Goal: Information Seeking & Learning: Learn about a topic

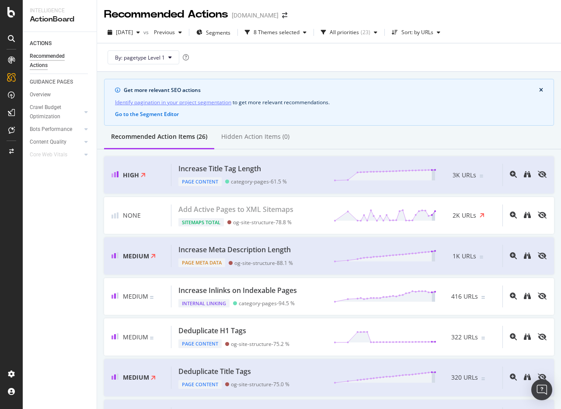
scroll to position [895, 0]
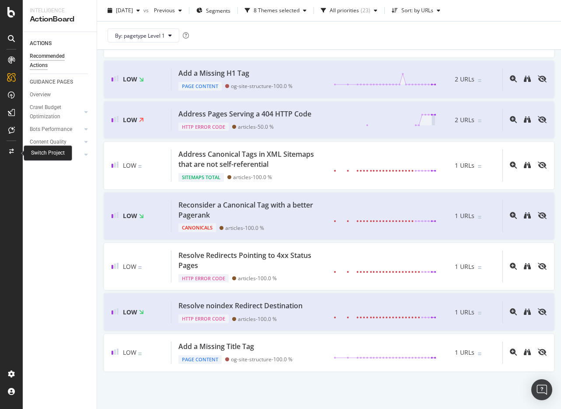
click at [15, 149] on div at bounding box center [11, 151] width 21 height 14
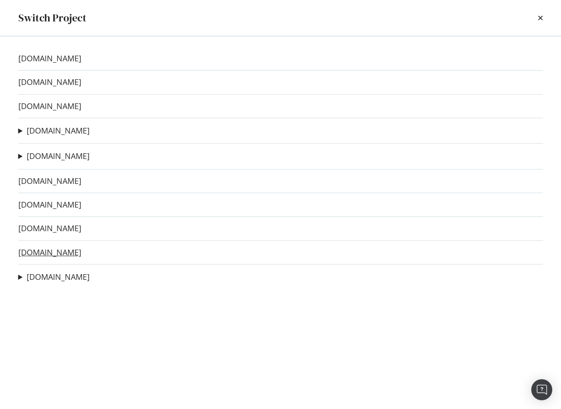
click at [37, 250] on link "[DOMAIN_NAME]" at bounding box center [49, 252] width 63 height 9
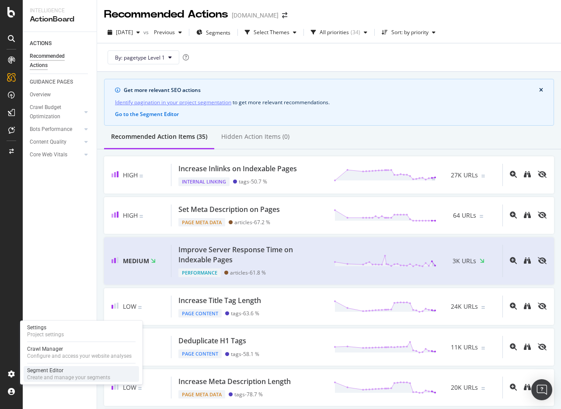
click at [41, 371] on div "Segment Editor" at bounding box center [68, 370] width 83 height 7
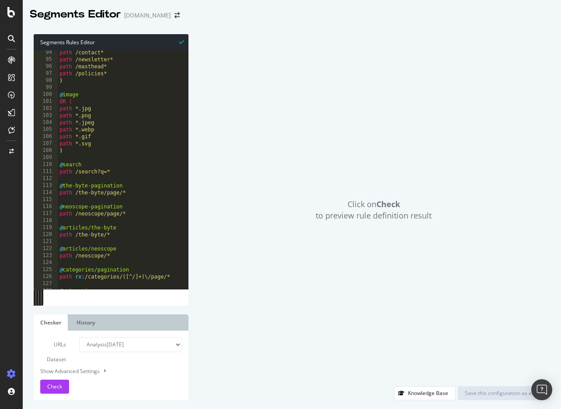
scroll to position [653, 0]
click at [111, 189] on div "path /contact* path /newsletter* path /masthead* path /policies* ) @ image OR (…" at bounding box center [123, 175] width 131 height 253
type textarea "path /the-byte/page/*"
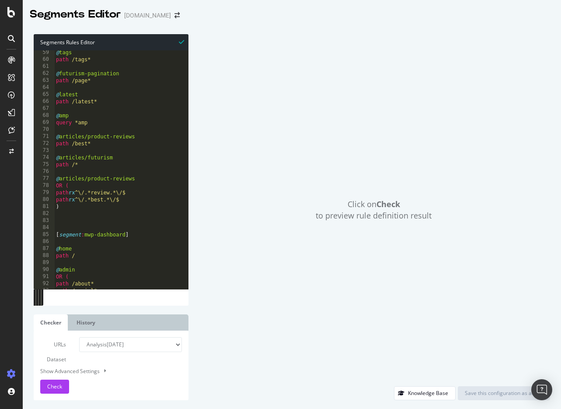
scroll to position [412, 0]
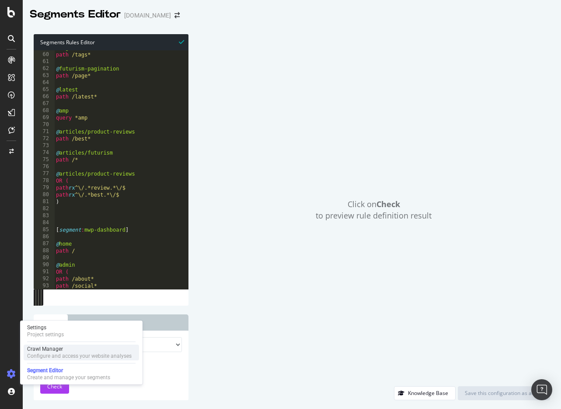
click at [49, 353] on div "Configure and access your website analyses" at bounding box center [79, 355] width 105 height 7
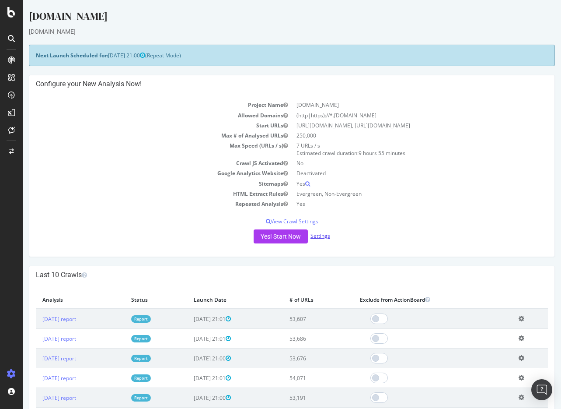
click at [317, 233] on link "Settings" at bounding box center [321, 235] width 20 height 7
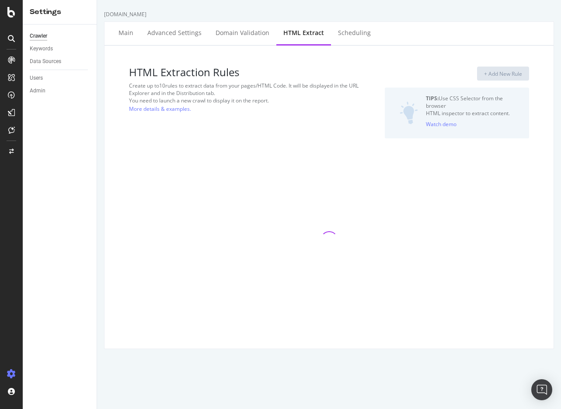
select select "exist"
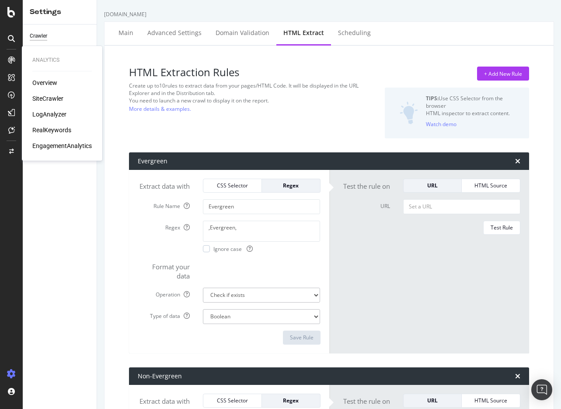
click at [40, 99] on div "SiteCrawler" at bounding box center [47, 98] width 31 height 9
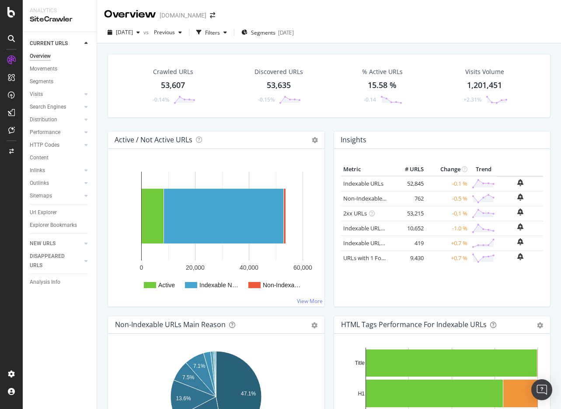
click at [175, 87] on div "53,607" at bounding box center [173, 85] width 24 height 11
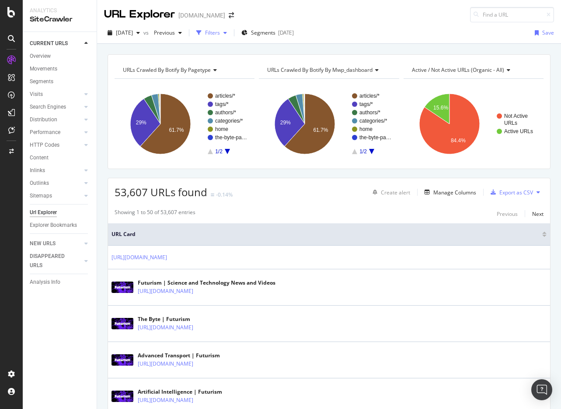
click at [231, 39] on div "Filters" at bounding box center [212, 32] width 38 height 13
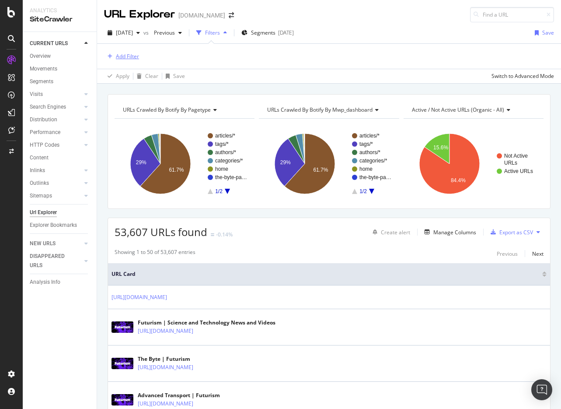
click at [126, 56] on div "Add Filter" at bounding box center [127, 56] width 23 height 7
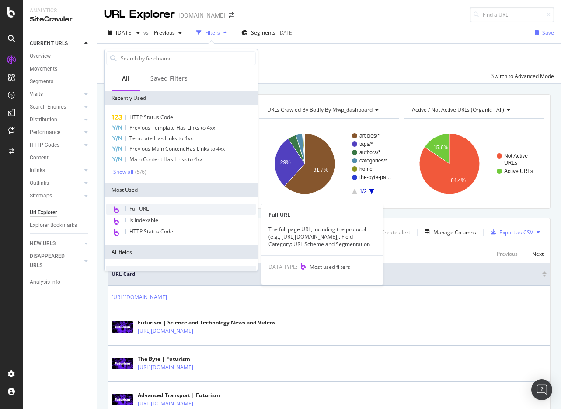
click at [152, 206] on div "Full URL" at bounding box center [181, 208] width 150 height 11
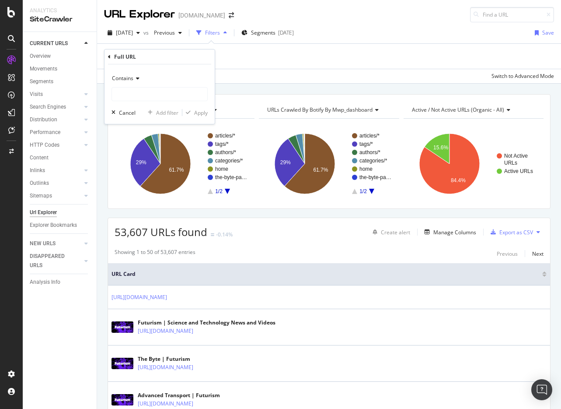
click at [137, 79] on icon at bounding box center [136, 78] width 6 height 5
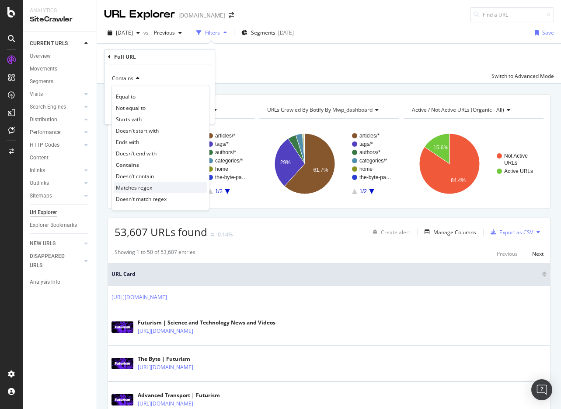
click at [145, 189] on span "Matches regex" at bounding box center [134, 187] width 36 height 7
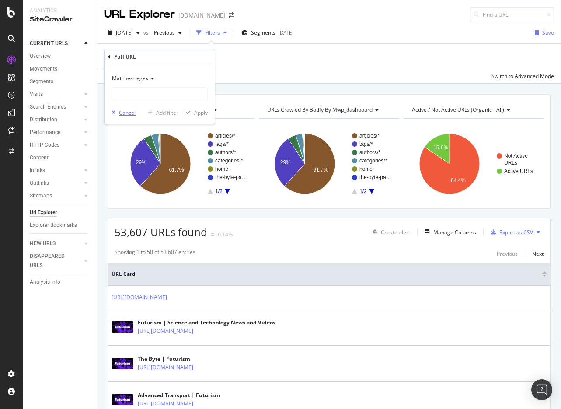
click at [125, 112] on div "Cancel" at bounding box center [127, 112] width 17 height 7
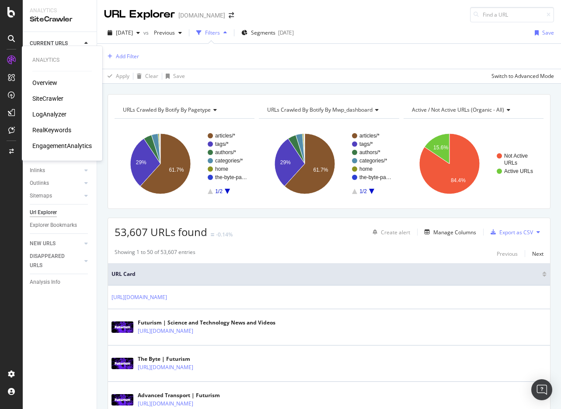
click at [44, 114] on div "LogAnalyzer" at bounding box center [49, 114] width 34 height 9
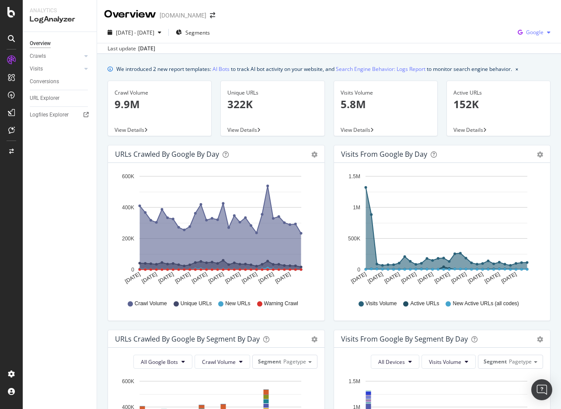
click at [535, 26] on div "Google" at bounding box center [535, 32] width 40 height 13
click at [526, 79] on span "OpenAI" at bounding box center [535, 82] width 32 height 8
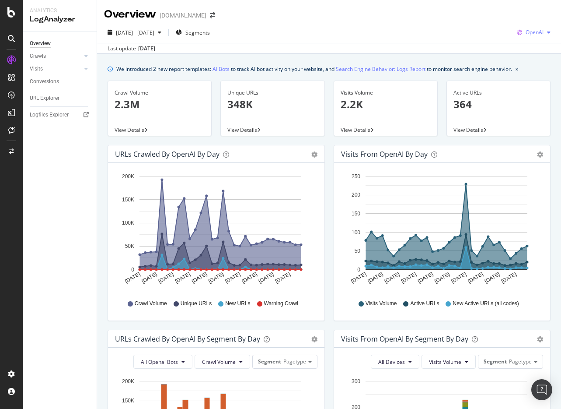
click at [543, 27] on div "OpenAI" at bounding box center [534, 32] width 41 height 13
click at [10, 129] on icon at bounding box center [11, 129] width 7 height 7
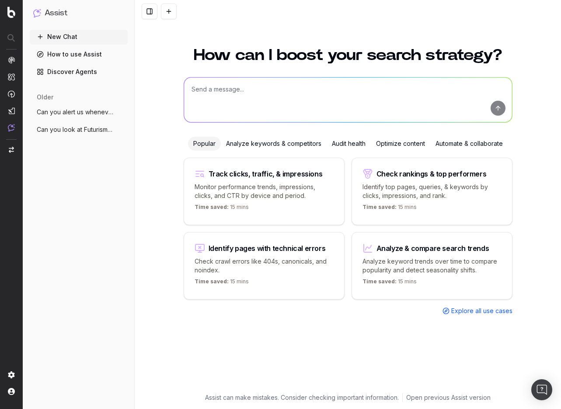
click at [13, 150] on img "button" at bounding box center [11, 150] width 5 height 6
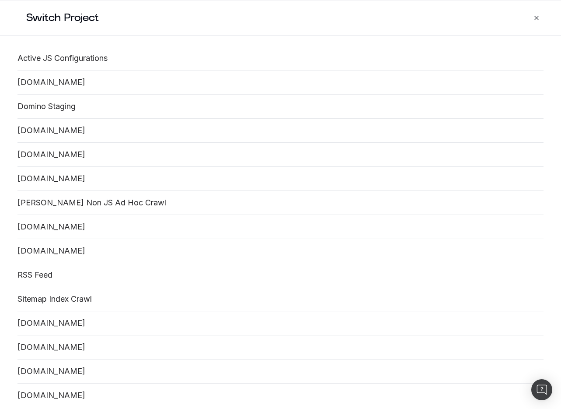
click at [53, 86] on link "[DOMAIN_NAME]" at bounding box center [281, 82] width 526 height 10
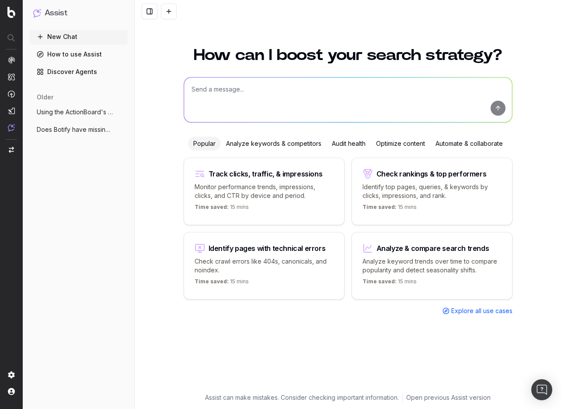
click at [82, 112] on span "Using the ActionBoard's data can you tel" at bounding box center [75, 112] width 77 height 9
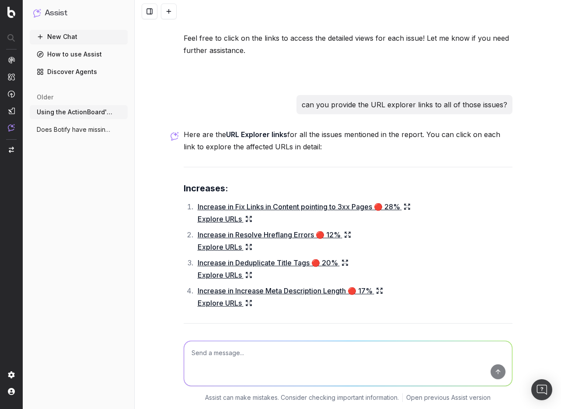
scroll to position [3271, 0]
click at [268, 204] on link "Increase in Fix Links in Content pointing to 3xx Pages 🔴 28%" at bounding box center [304, 206] width 213 height 12
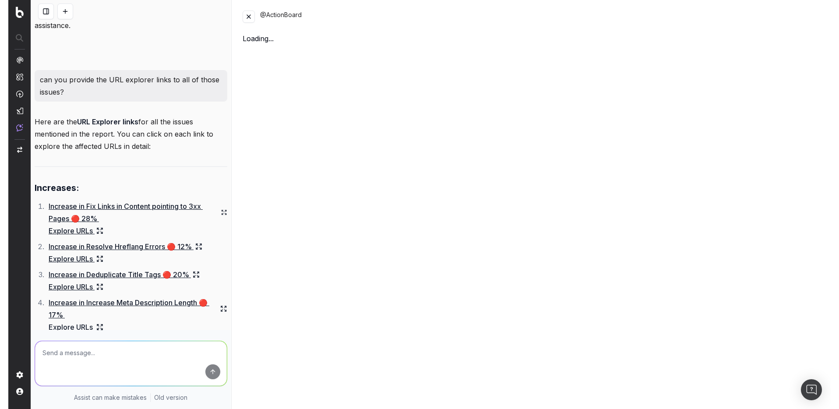
scroll to position [3749, 0]
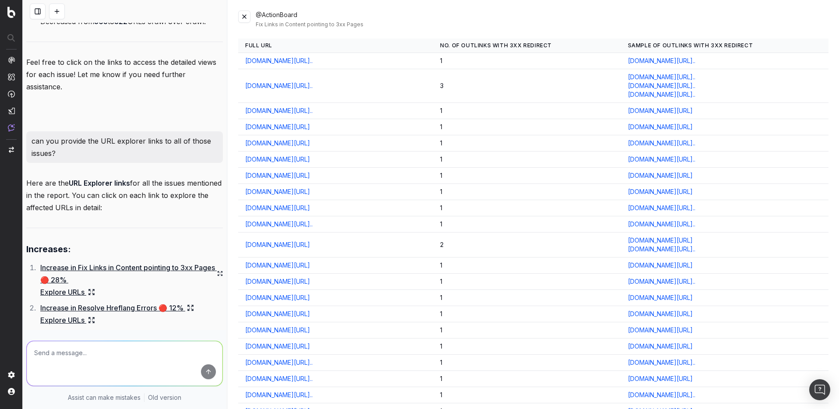
click at [244, 17] on button at bounding box center [244, 17] width 12 height 12
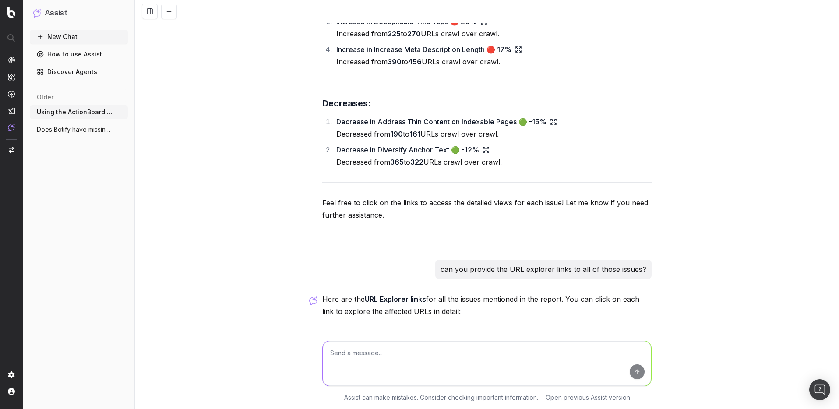
scroll to position [3012, 0]
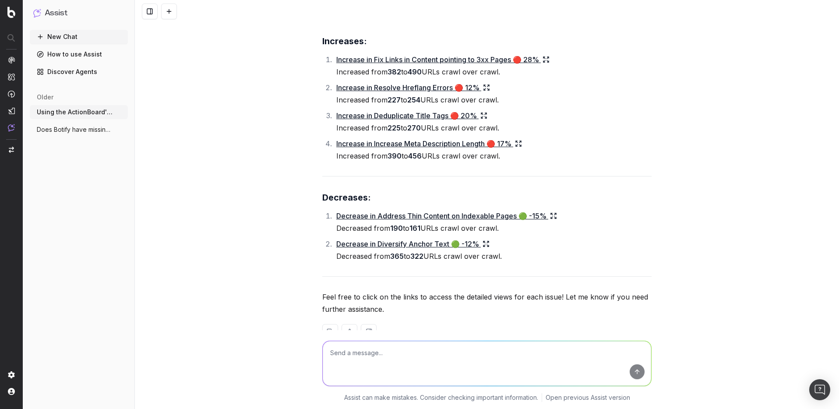
drag, startPoint x: 509, startPoint y: 156, endPoint x: 334, endPoint y: 159, distance: 174.6
click at [334, 159] on li "Increase in Increase Meta Description Length 🔴 17% Increased from 390 to 456 UR…" at bounding box center [492, 149] width 318 height 25
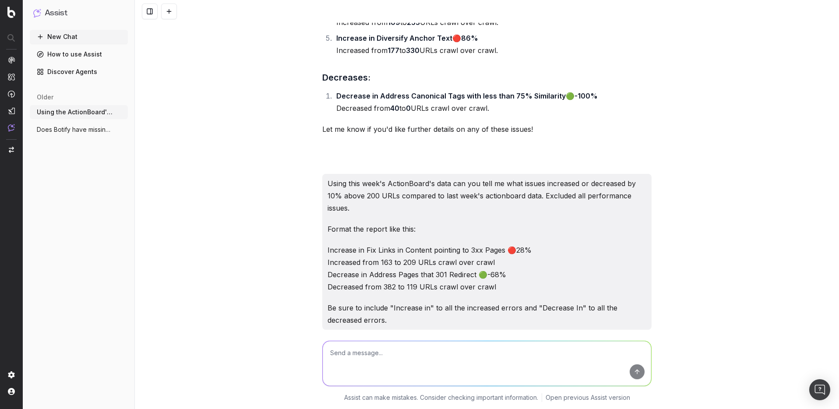
scroll to position [1315, 0]
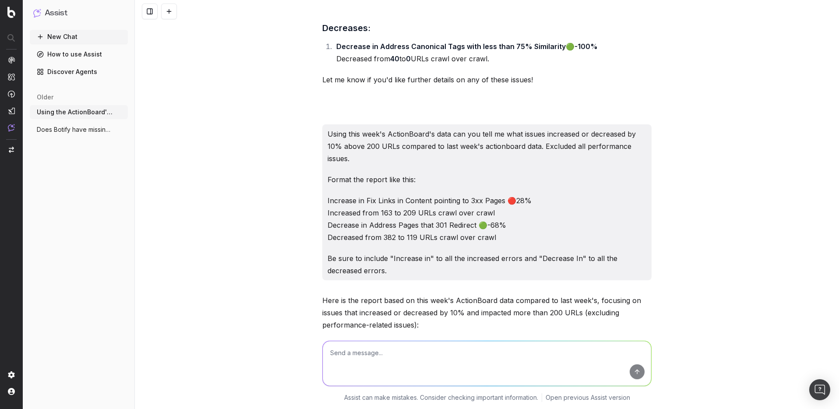
drag, startPoint x: 390, startPoint y: 270, endPoint x: 326, endPoint y: 122, distance: 161.7
copy div "Using this week's ActionBoard's data can you tell me what issues increased or d…"
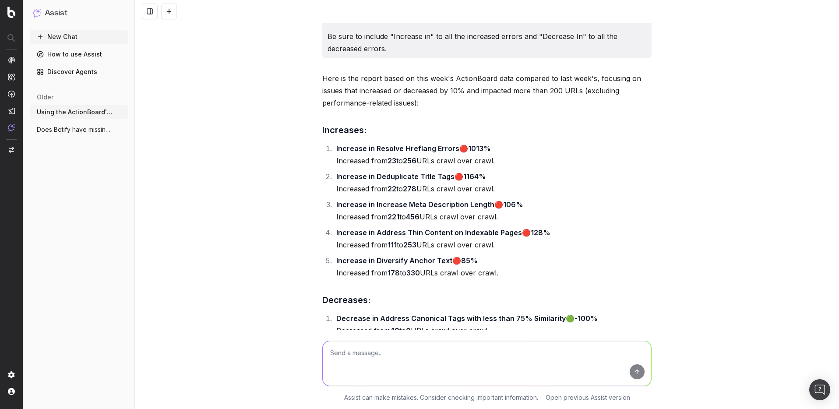
scroll to position [1534, 0]
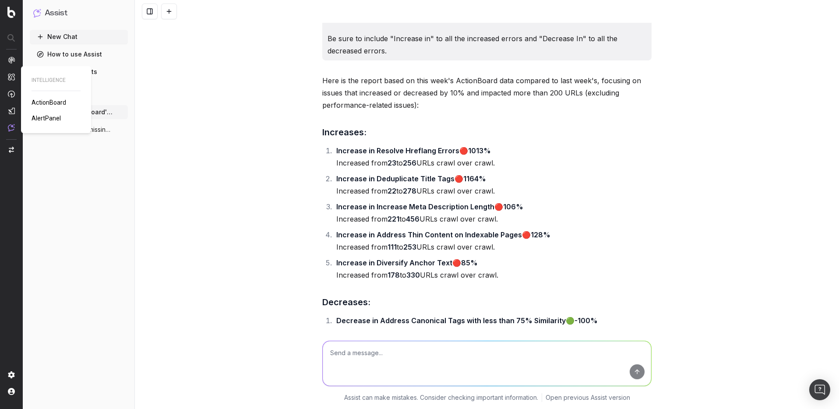
click at [43, 106] on link "ActionBoard" at bounding box center [51, 102] width 38 height 9
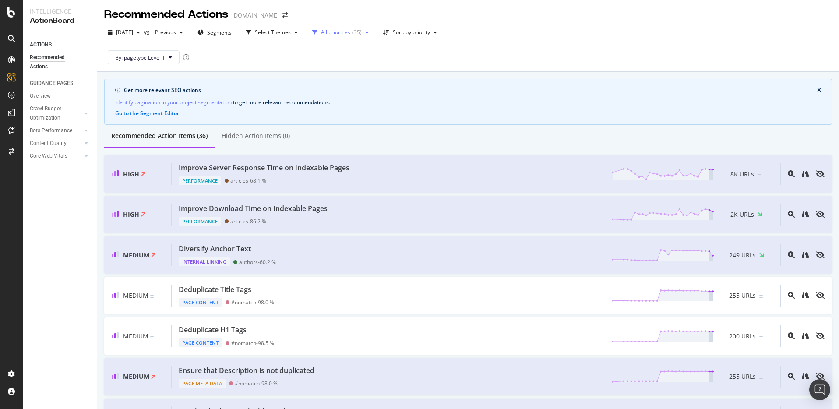
click at [350, 35] on div "All priorities" at bounding box center [335, 32] width 29 height 5
click at [291, 34] on div "Select Themes" at bounding box center [273, 32] width 36 height 5
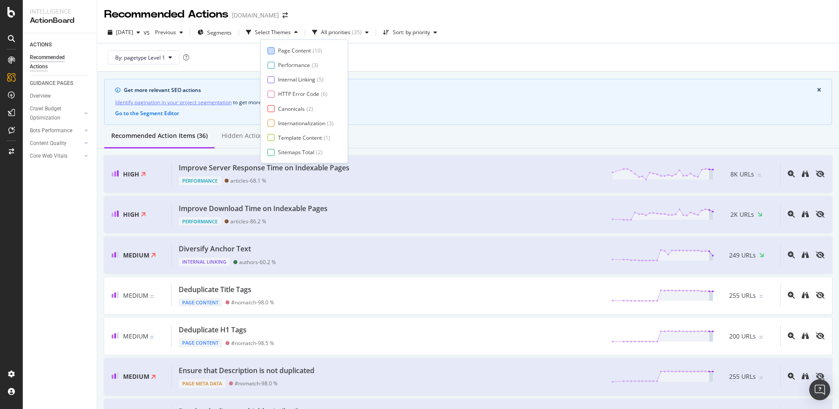
click at [295, 53] on div "Page Content" at bounding box center [294, 50] width 33 height 7
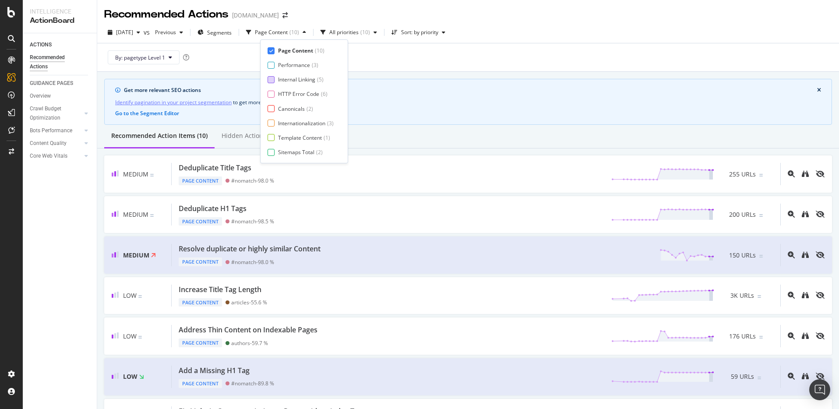
click at [288, 81] on div "Internal Linking" at bounding box center [296, 79] width 37 height 7
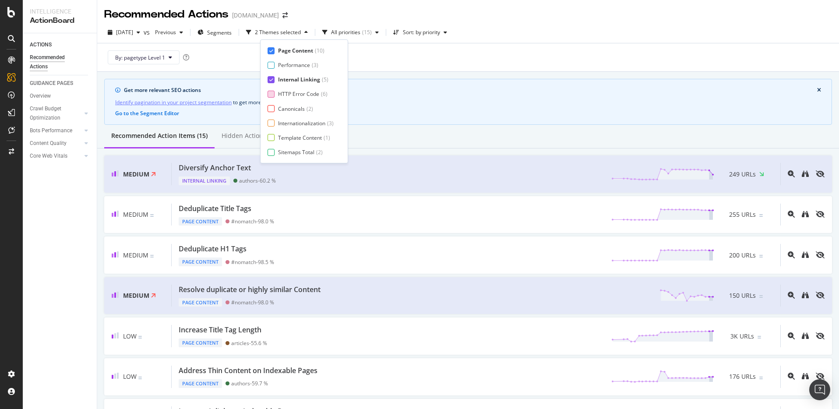
click at [284, 91] on div "HTTP Error Code" at bounding box center [298, 93] width 41 height 7
click at [280, 105] on div "Canonicals" at bounding box center [291, 108] width 27 height 7
click at [278, 123] on div "Internationalization" at bounding box center [301, 122] width 47 height 7
click at [277, 132] on div "Page Content ( 10 ) Performance ( 3 ) Internal Linking ( 5 ) HTTP Error Code ( …" at bounding box center [306, 101] width 78 height 109
click at [274, 137] on div "Template Content ( 1 )" at bounding box center [302, 137] width 71 height 7
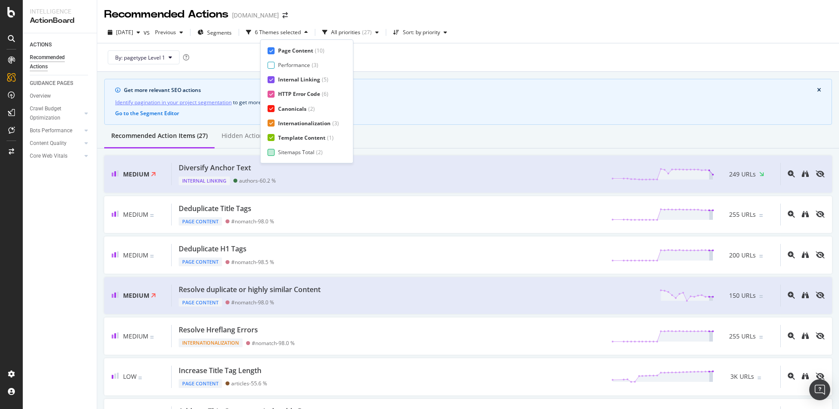
click at [273, 149] on div at bounding box center [270, 152] width 7 height 7
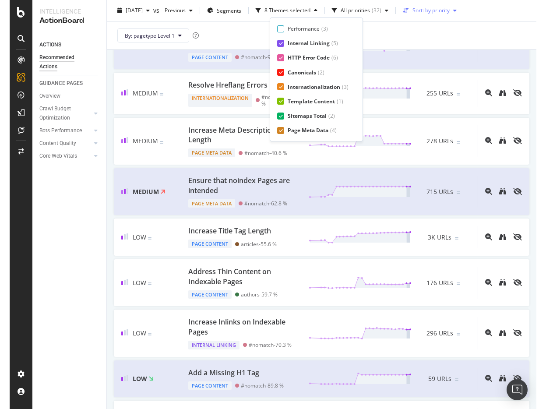
scroll to position [299, 0]
